Goal: Register for event/course

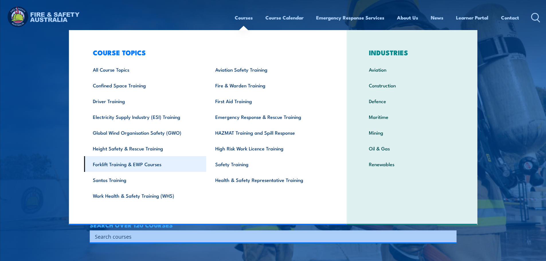
click at [137, 160] on link "Forklift Training & EWP Courses" at bounding box center [145, 164] width 122 height 16
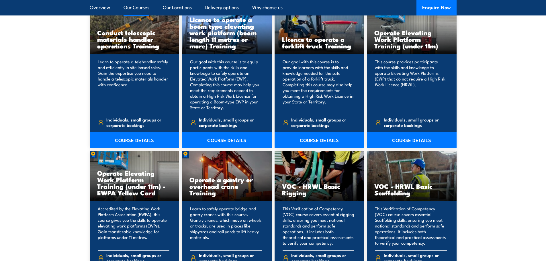
scroll to position [430, 0]
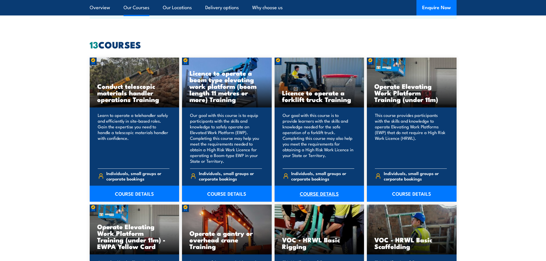
click at [326, 191] on link "COURSE DETAILS" at bounding box center [320, 194] width 90 height 16
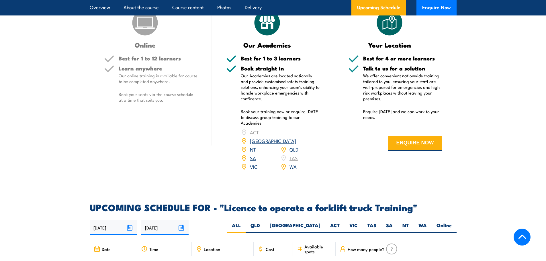
scroll to position [803, 0]
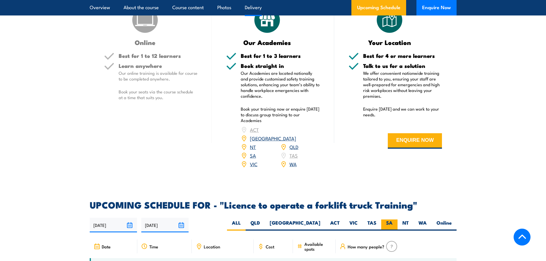
click at [390, 220] on label "SA" at bounding box center [389, 225] width 16 height 11
click at [393, 220] on input "SA" at bounding box center [395, 222] width 4 height 4
radio input "true"
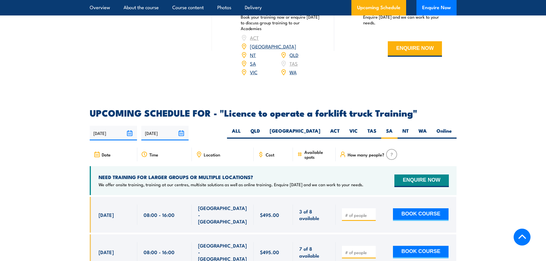
scroll to position [917, 0]
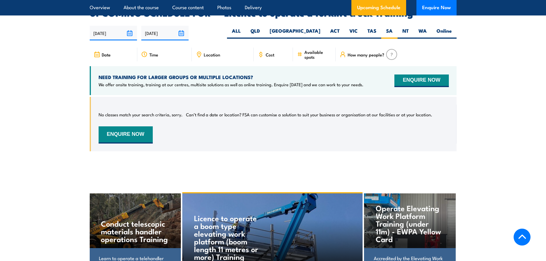
scroll to position [959, 0]
click at [125, 130] on button "ENQUIRE NOW" at bounding box center [126, 134] width 54 height 17
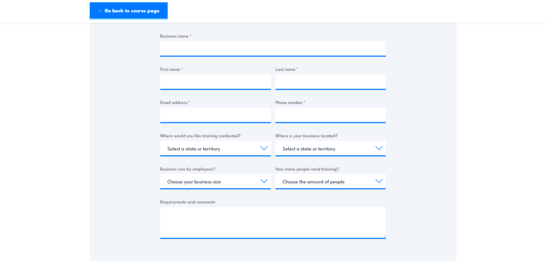
scroll to position [115, 0]
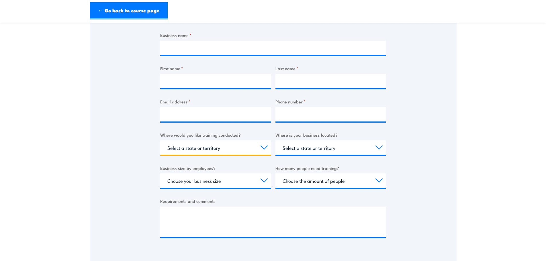
click at [240, 146] on select "Select a state or territory Nationally - multiple locations QLD NSW VIC SA ACT …" at bounding box center [215, 147] width 111 height 14
select select "SA"
click at [160, 140] on select "Select a state or territory Nationally - multiple locations QLD NSW VIC SA ACT …" at bounding box center [215, 147] width 111 height 14
click at [313, 150] on select "Select a state or territory QLD NSW VIC SA ACT WA TAS NT" at bounding box center [330, 147] width 111 height 14
select select "SA"
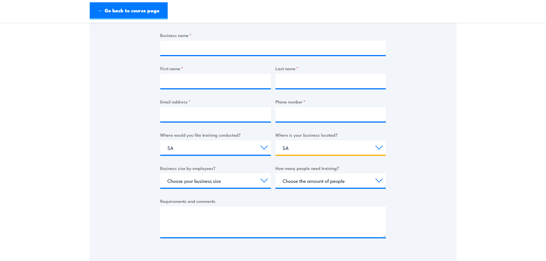
click at [275, 140] on select "Select a state or territory QLD NSW VIC SA ACT WA TAS NT" at bounding box center [330, 147] width 111 height 14
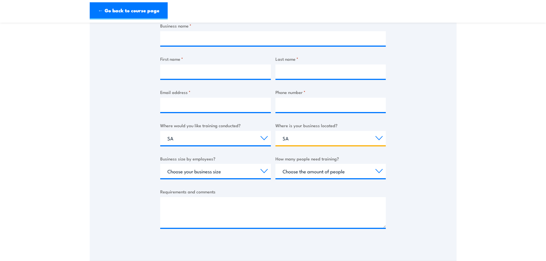
scroll to position [0, 0]
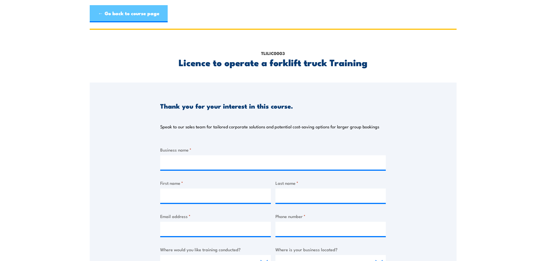
click at [100, 9] on link "← Go back to course page" at bounding box center [129, 13] width 78 height 17
